Goal: Information Seeking & Learning: Find specific page/section

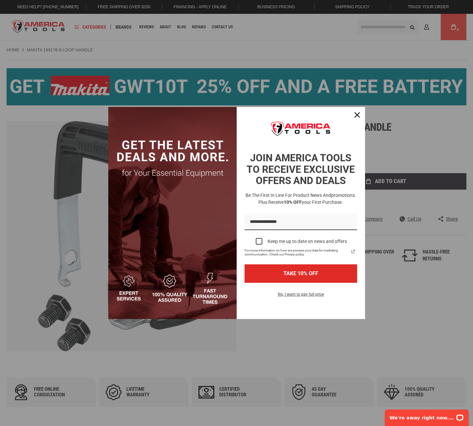
drag, startPoint x: 377, startPoint y: 26, endPoint x: 373, endPoint y: 43, distance: 16.9
click at [377, 26] on div "Marketing offer form" at bounding box center [236, 213] width 473 height 426
click at [358, 109] on button "Close" at bounding box center [357, 115] width 16 height 16
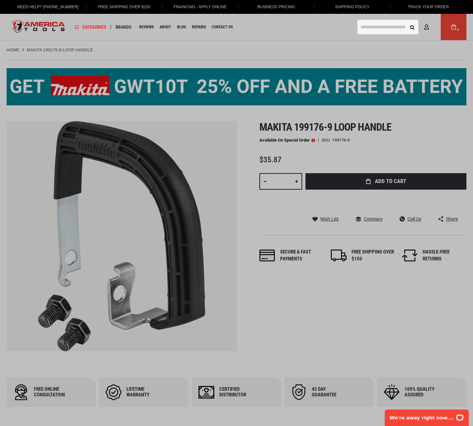
click at [382, 21] on input "text" at bounding box center [387, 27] width 61 height 14
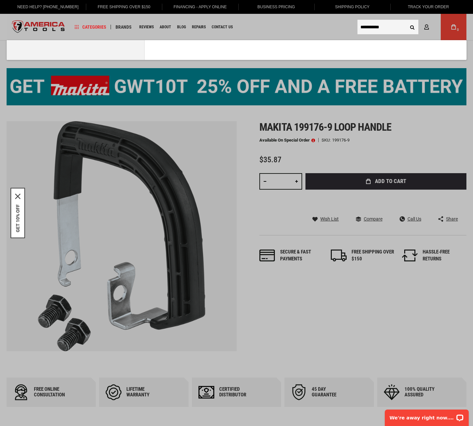
type input "**********"
click at [406, 21] on button "Search" at bounding box center [412, 27] width 13 height 13
